Goal: Purchase product/service

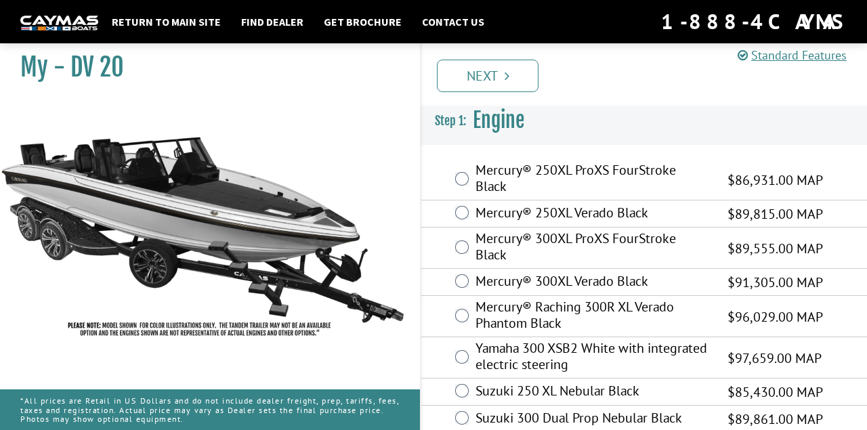
scroll to position [14, 0]
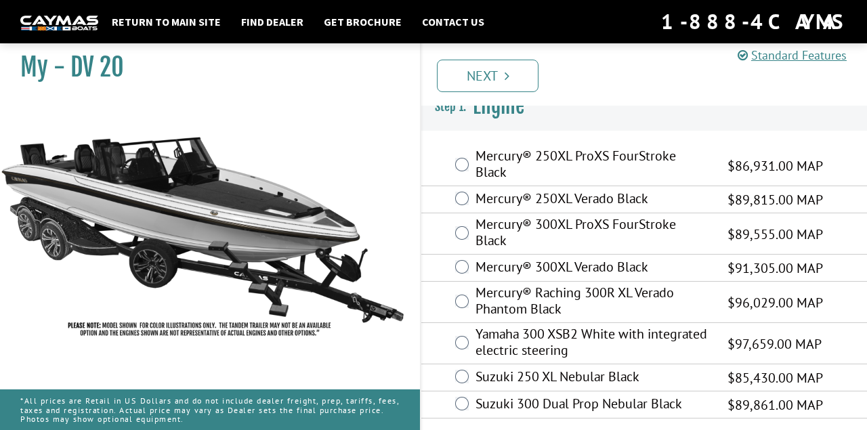
click at [469, 341] on div "Yamaha 300 XSB2 White with integrated electric steering $97,659.00 MAP" at bounding box center [644, 343] width 446 height 41
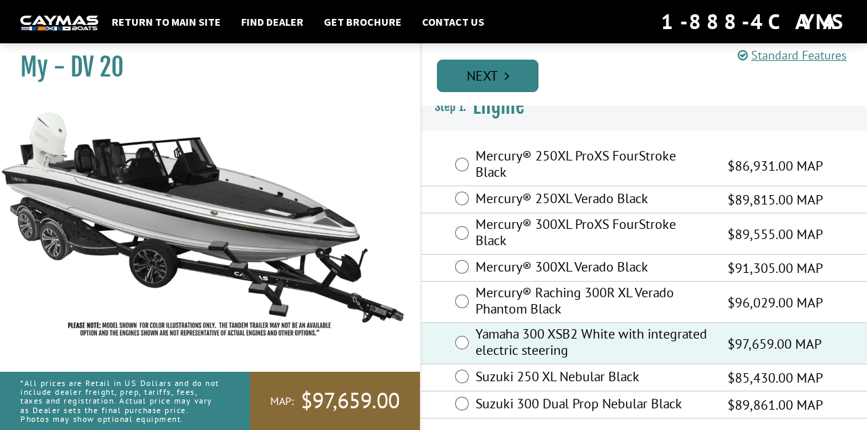
click at [485, 81] on link "Next" at bounding box center [488, 76] width 102 height 33
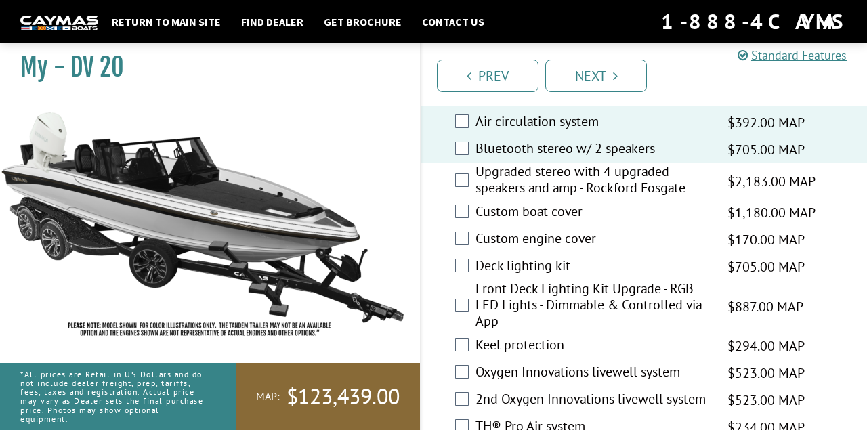
scroll to position [1975, 0]
click at [459, 332] on div "Keel protection $294.00 MAP $347.00 MSRP" at bounding box center [644, 345] width 446 height 27
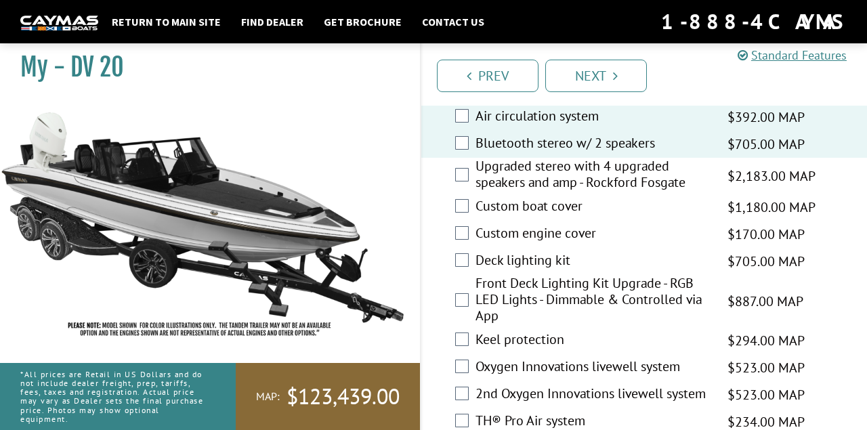
click at [459, 327] on div "Keel protection $294.00 MAP $347.00 MSRP" at bounding box center [644, 340] width 446 height 27
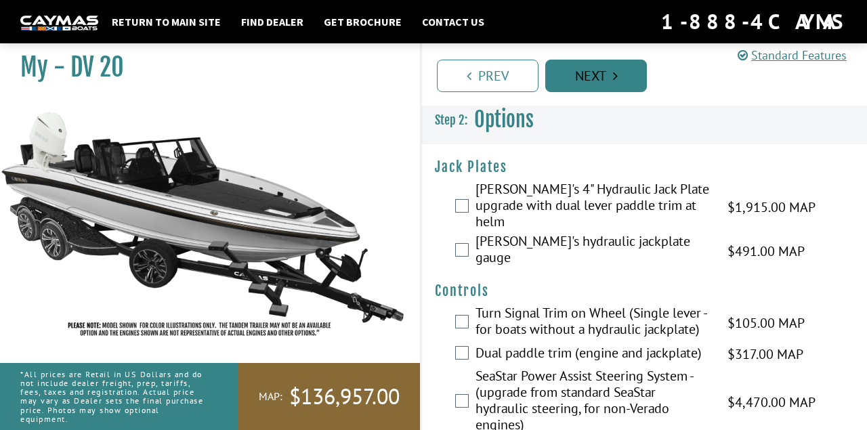
scroll to position [0, 0]
click at [562, 77] on link "Next" at bounding box center [596, 76] width 102 height 33
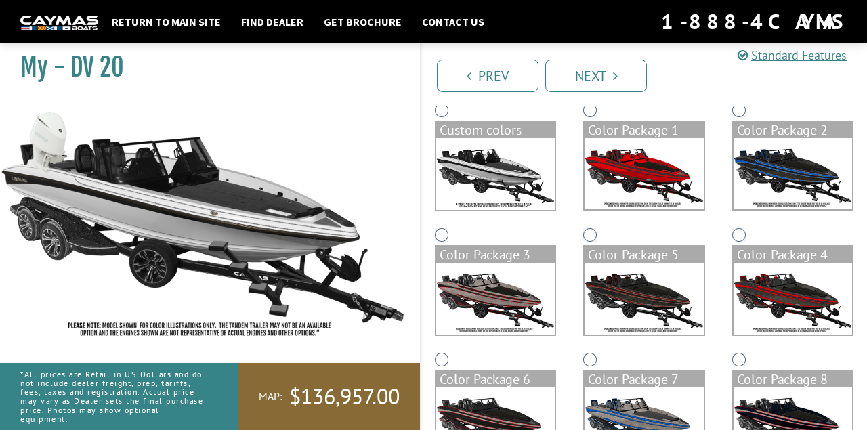
scroll to position [119, 0]
click at [788, 159] on img at bounding box center [792, 173] width 119 height 71
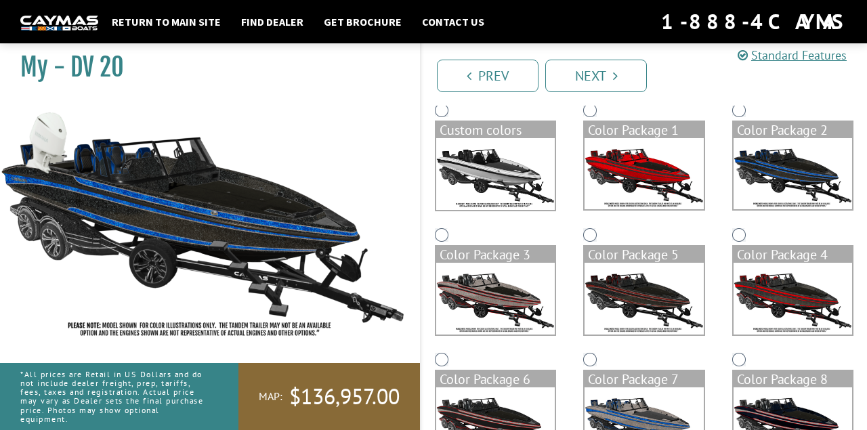
click at [485, 304] on img at bounding box center [495, 298] width 119 height 71
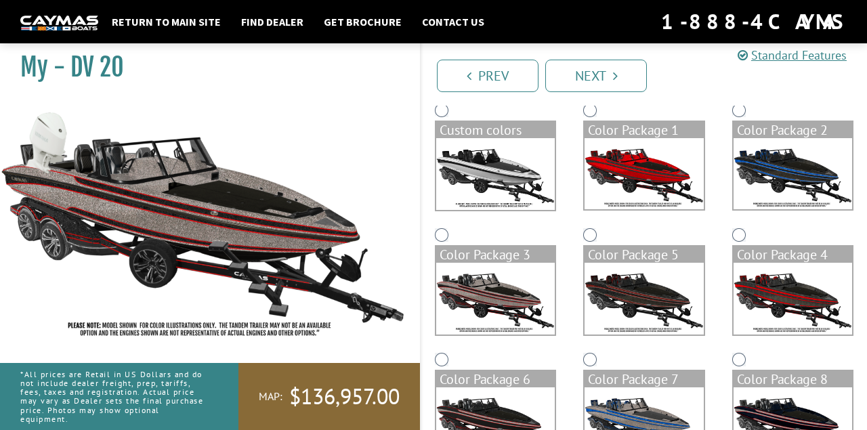
click at [620, 291] on img at bounding box center [643, 298] width 119 height 71
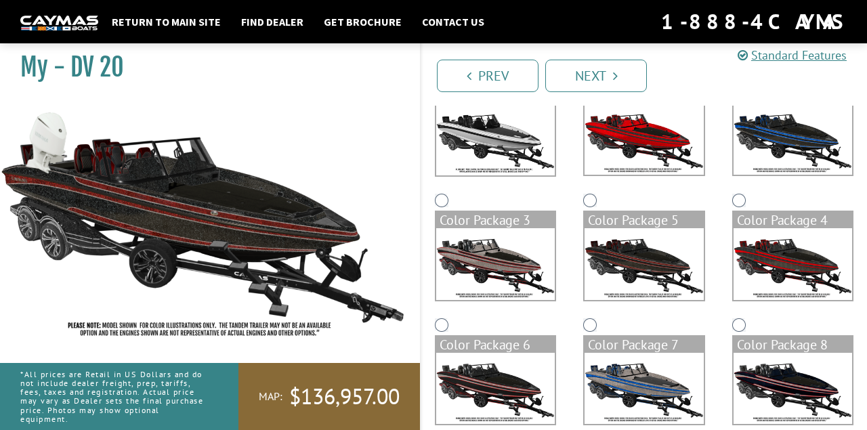
scroll to position [155, 0]
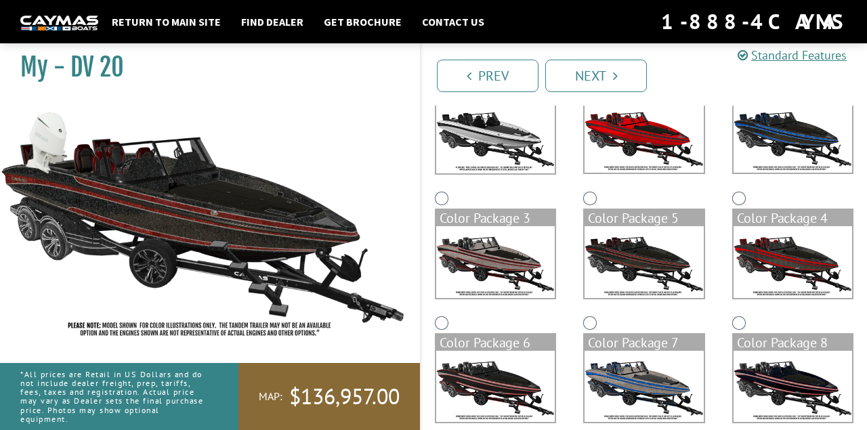
click at [622, 374] on img at bounding box center [643, 386] width 119 height 71
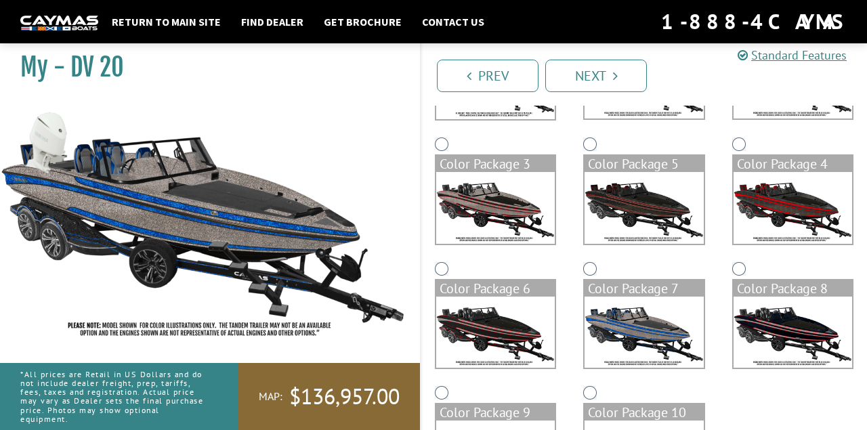
scroll to position [213, 0]
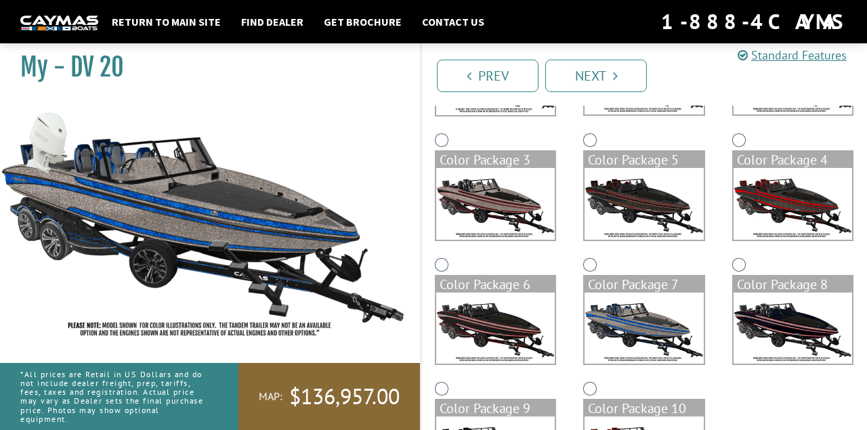
click at [758, 312] on img at bounding box center [792, 328] width 119 height 71
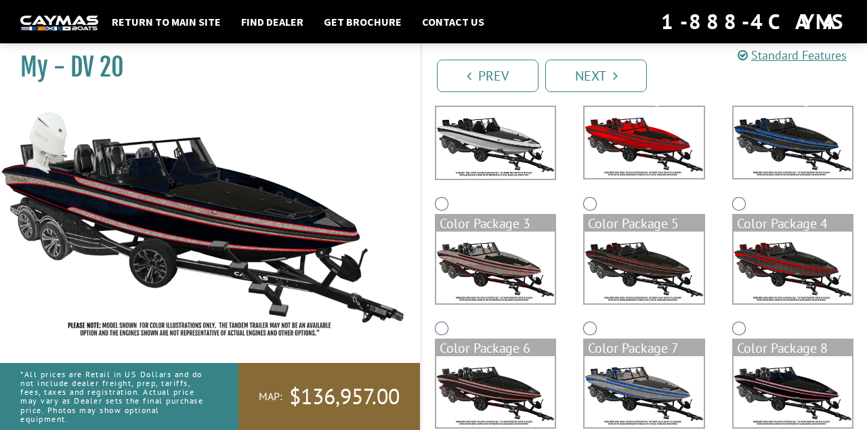
scroll to position [148, 0]
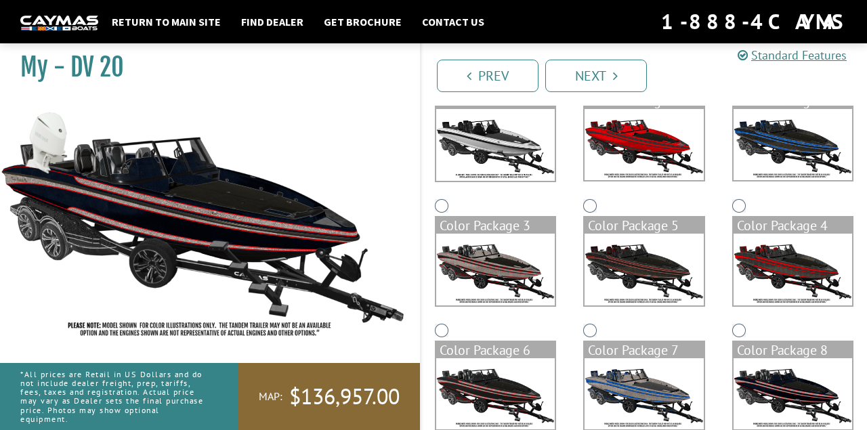
click at [479, 362] on img at bounding box center [495, 393] width 119 height 71
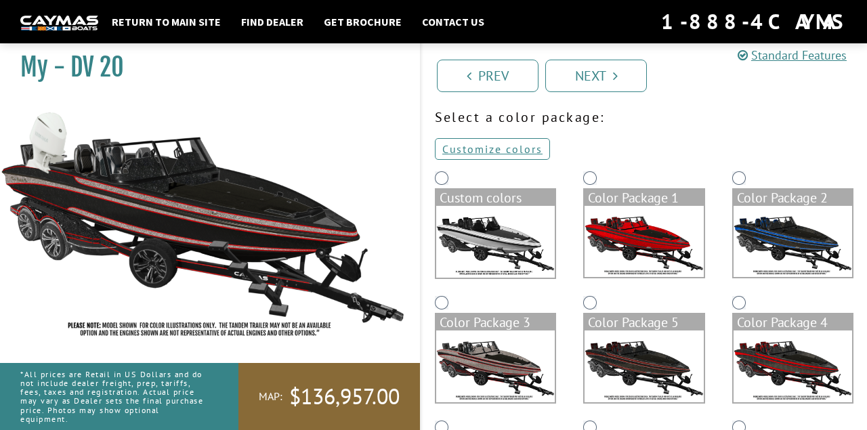
scroll to position [52, 0]
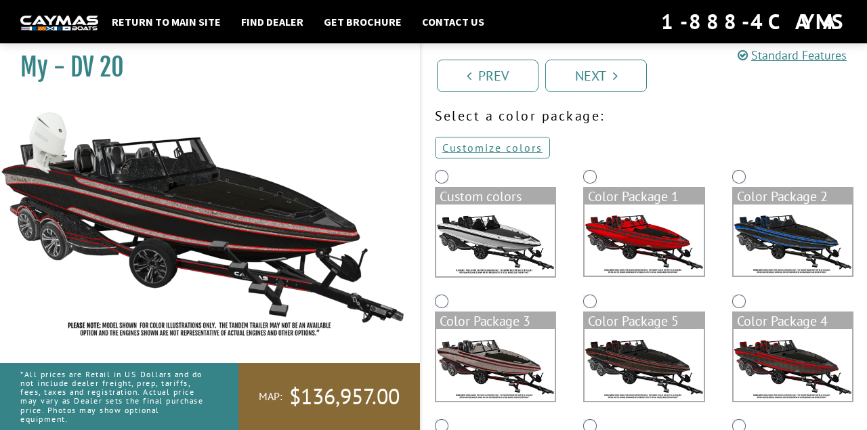
click at [792, 366] on img at bounding box center [792, 364] width 119 height 71
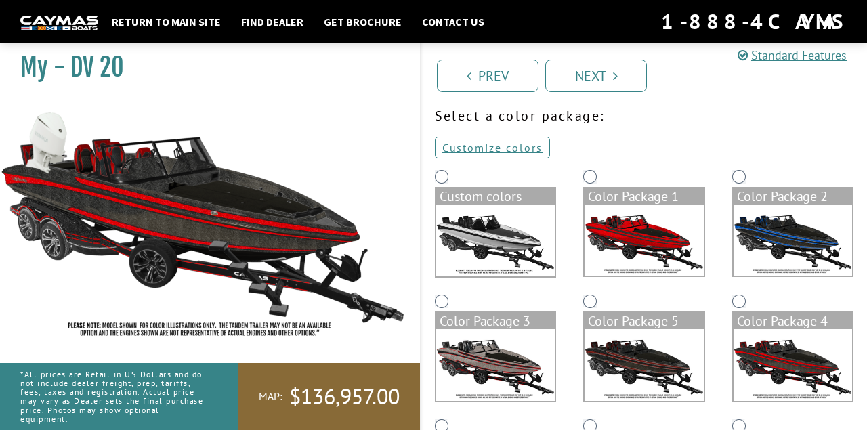
click at [544, 255] on img at bounding box center [495, 241] width 119 height 72
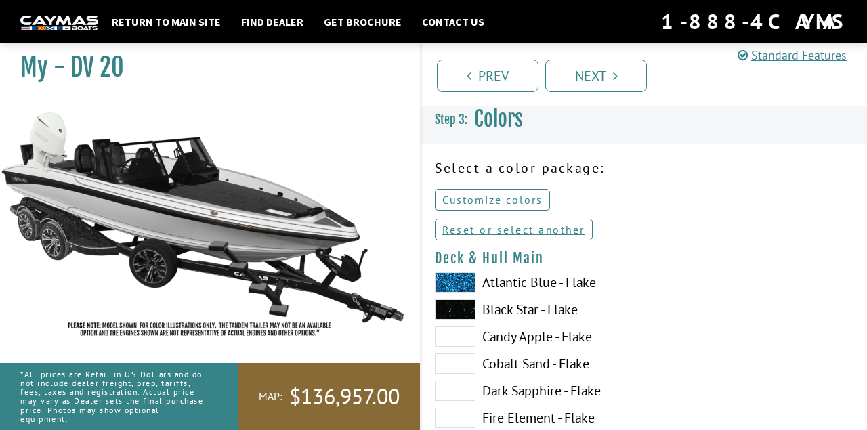
scroll to position [0, 0]
